Goal: Task Accomplishment & Management: Manage account settings

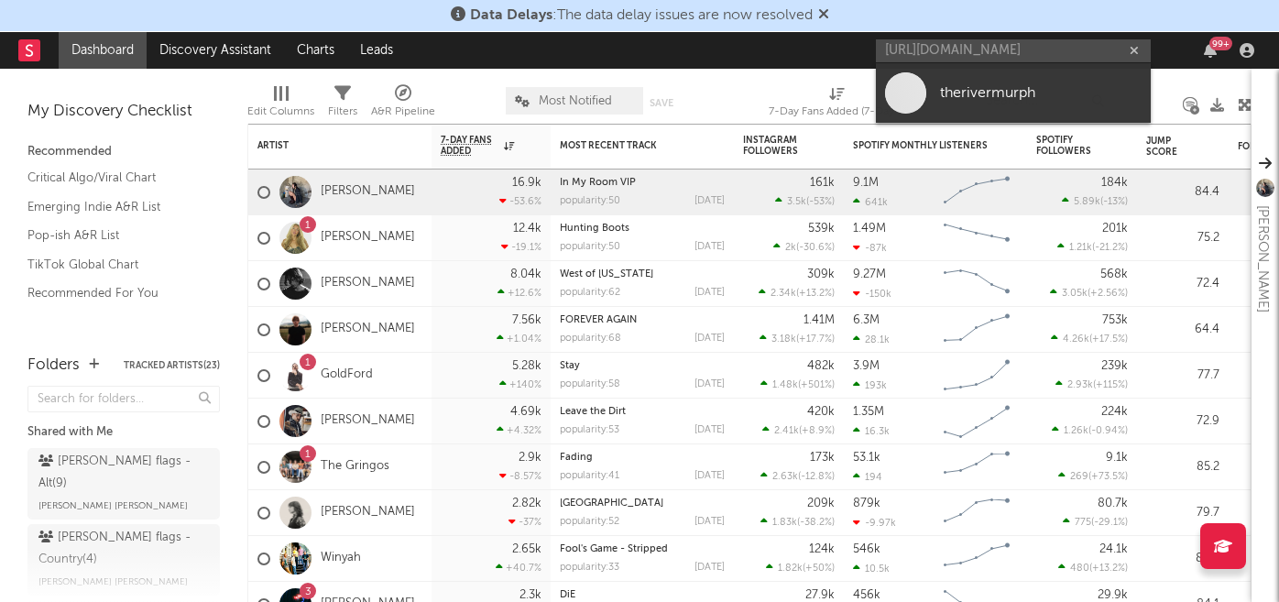
scroll to position [0, 1]
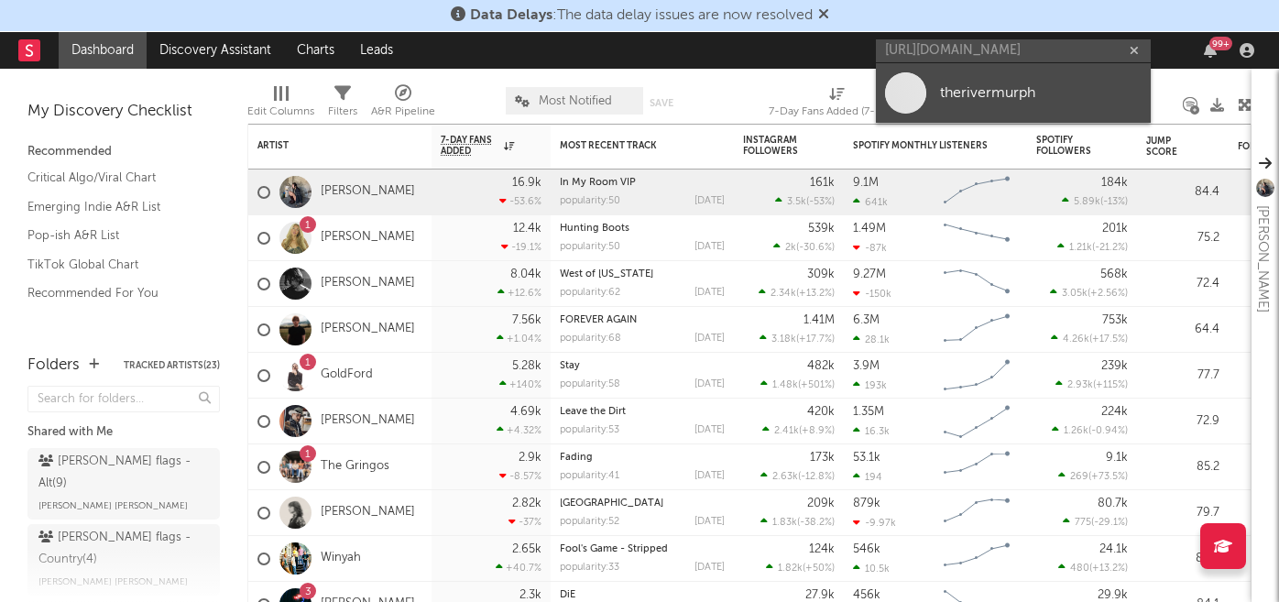
type input "[URL][DOMAIN_NAME]"
click at [983, 96] on div "therivermurph" at bounding box center [1041, 93] width 202 height 22
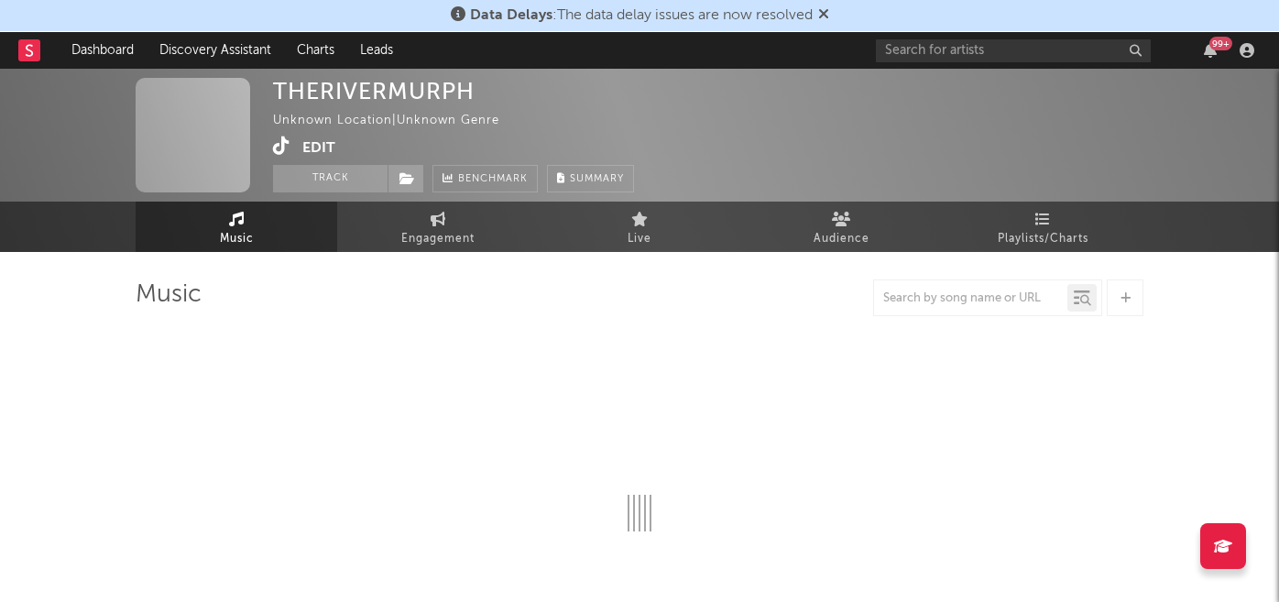
select select "1w"
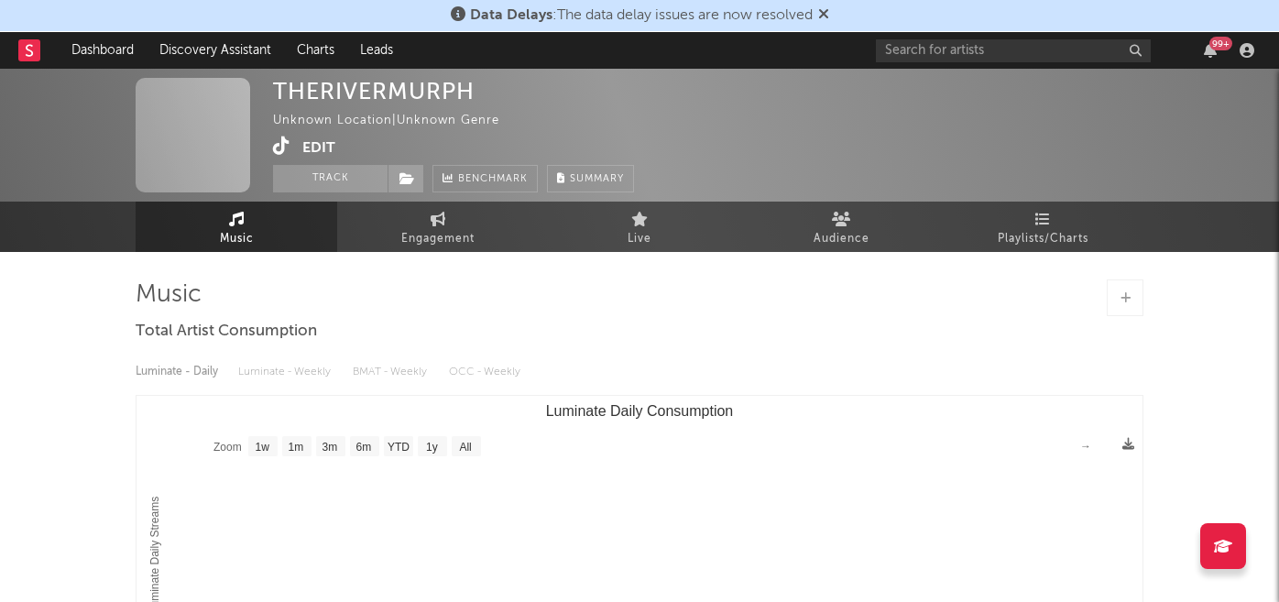
click at [315, 146] on button "Edit" at bounding box center [318, 147] width 33 height 23
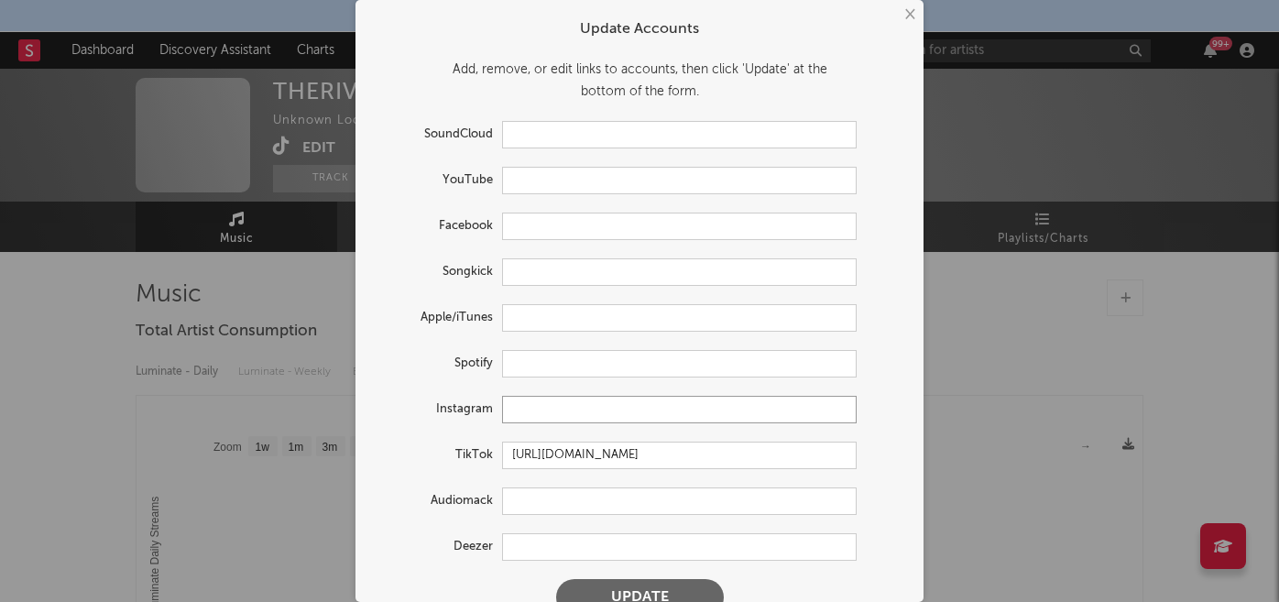
click at [517, 412] on input "text" at bounding box center [679, 409] width 354 height 27
paste input "[URL][DOMAIN_NAME]"
type input "[URL][DOMAIN_NAME]"
click at [609, 588] on button "Update" at bounding box center [640, 597] width 168 height 37
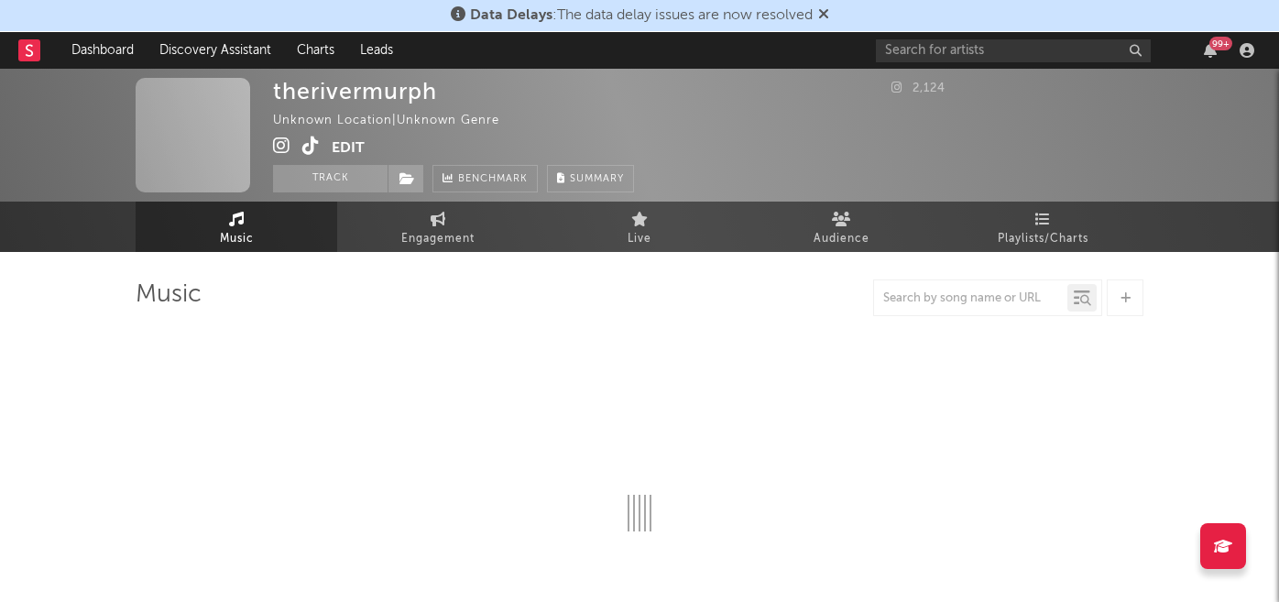
select select "1w"
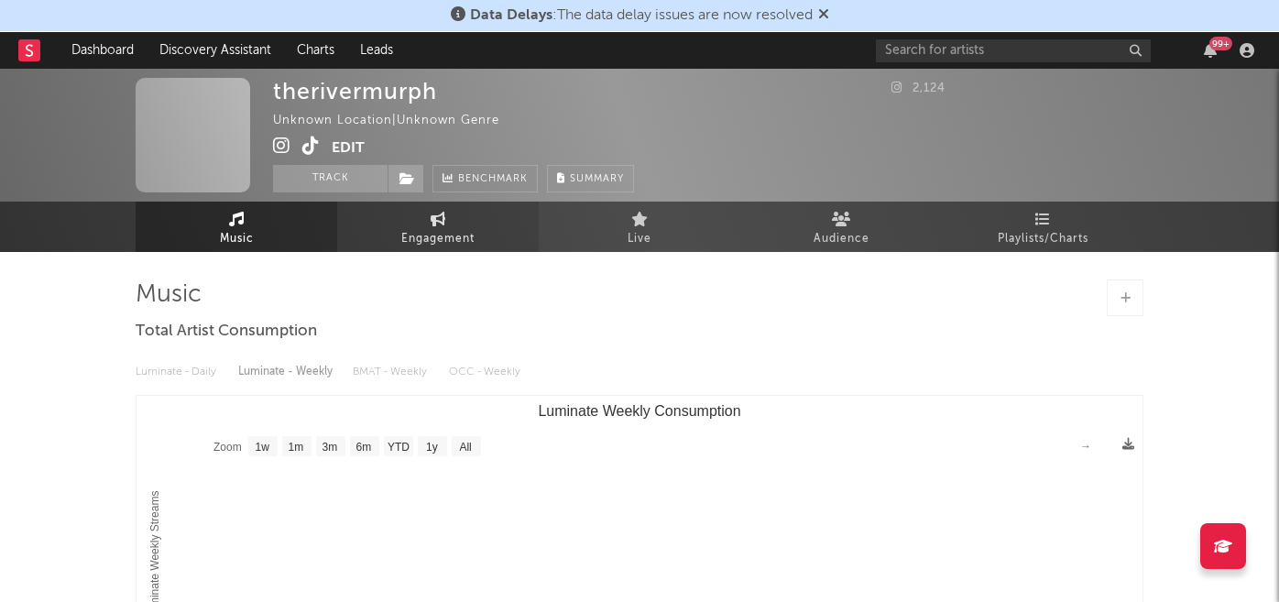
click at [467, 238] on span "Engagement" at bounding box center [437, 239] width 73 height 22
select select "1w"
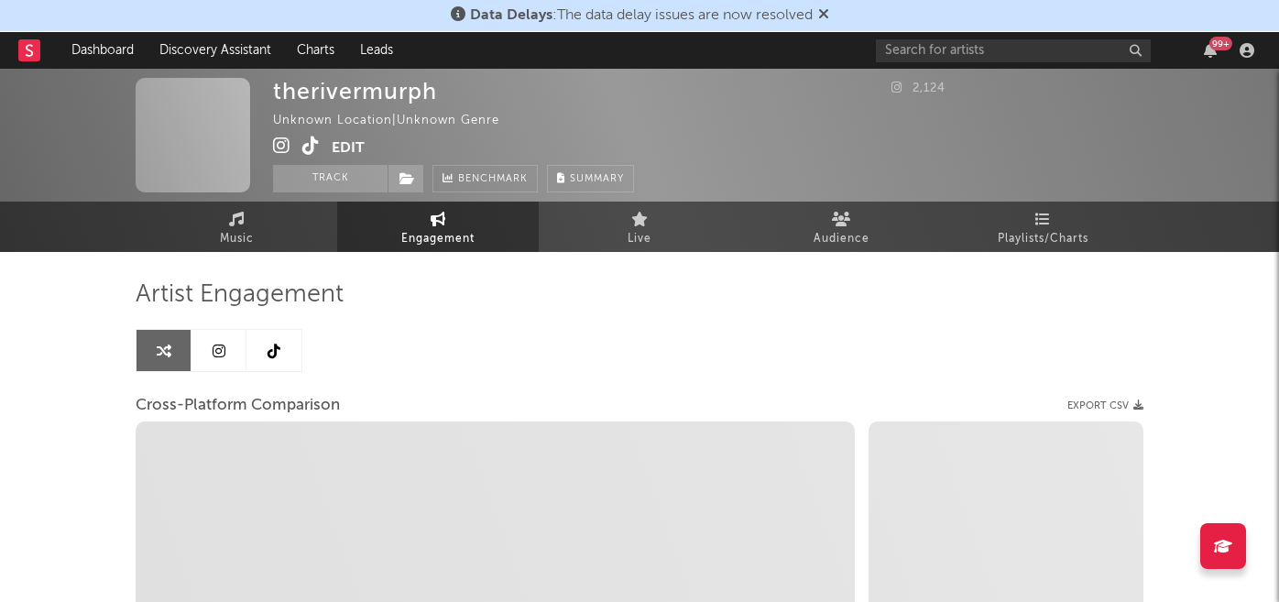
select select "1w"
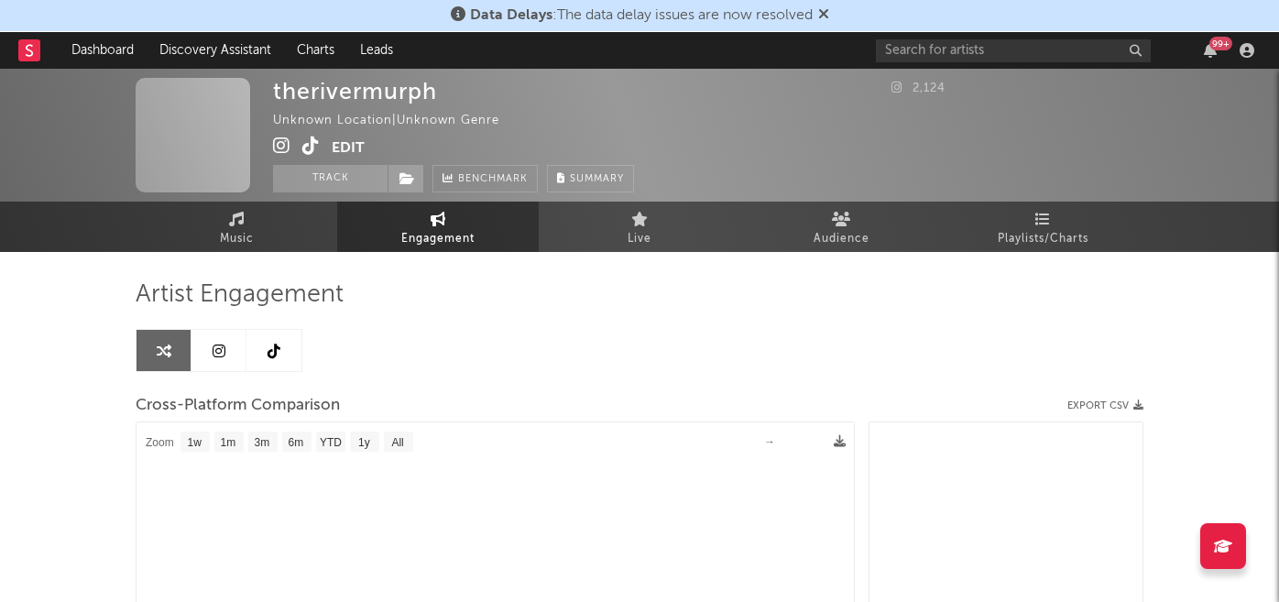
click at [229, 355] on link at bounding box center [218, 350] width 55 height 41
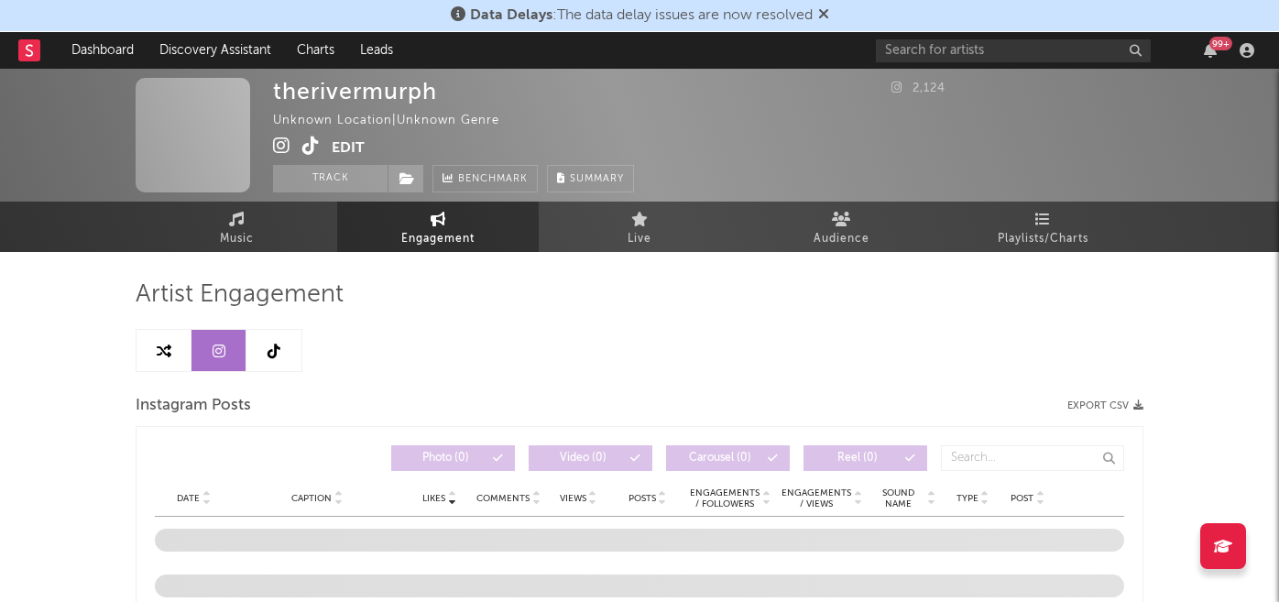
select select "1w"
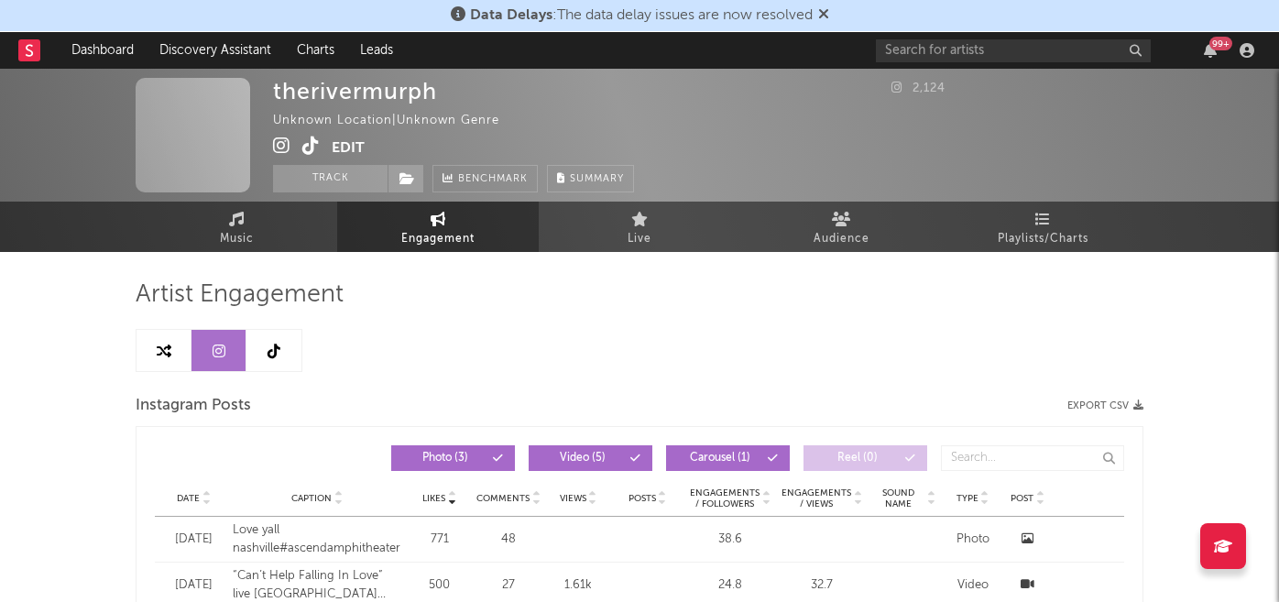
click at [357, 147] on button "Edit" at bounding box center [348, 147] width 33 height 23
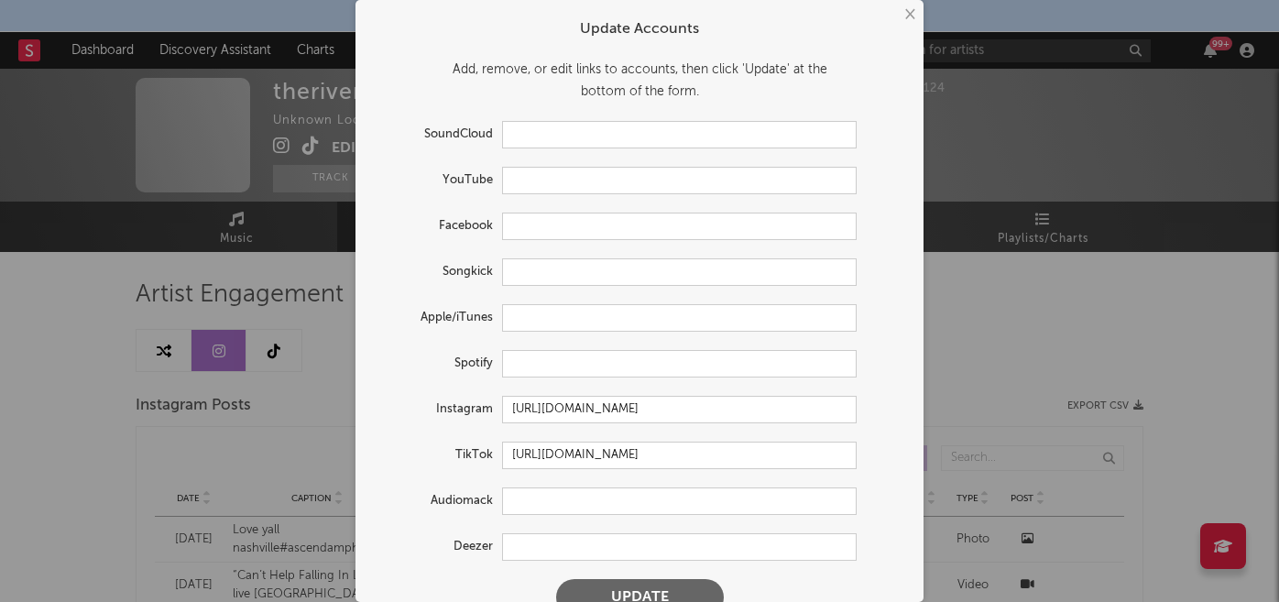
click at [908, 12] on button "×" at bounding box center [909, 15] width 20 height 20
